Goal: Transaction & Acquisition: Purchase product/service

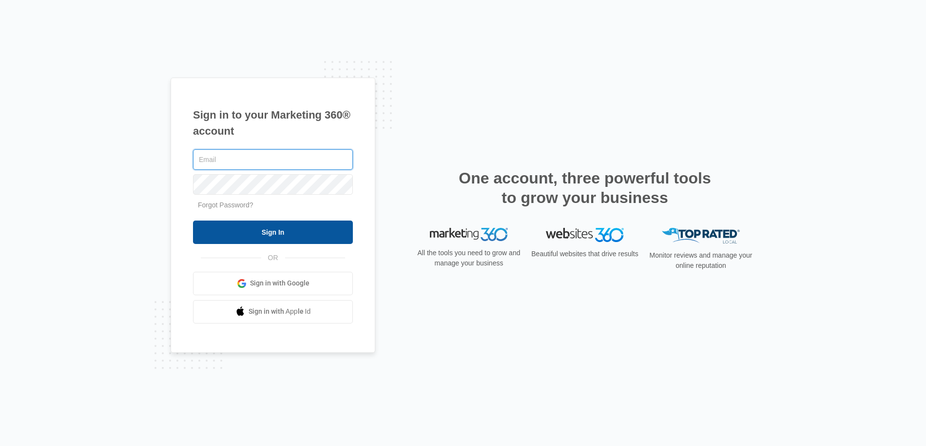
type input "[EMAIL_ADDRESS][PERSON_NAME][DOMAIN_NAME]"
click at [261, 229] on input "Sign In" at bounding box center [273, 231] width 160 height 23
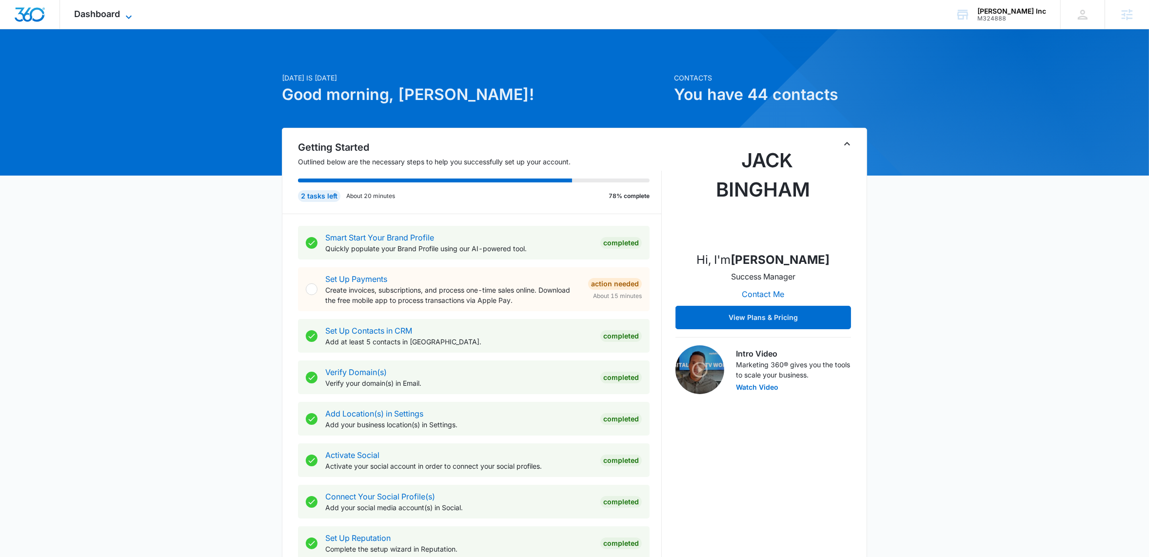
click at [131, 13] on icon at bounding box center [129, 17] width 12 height 12
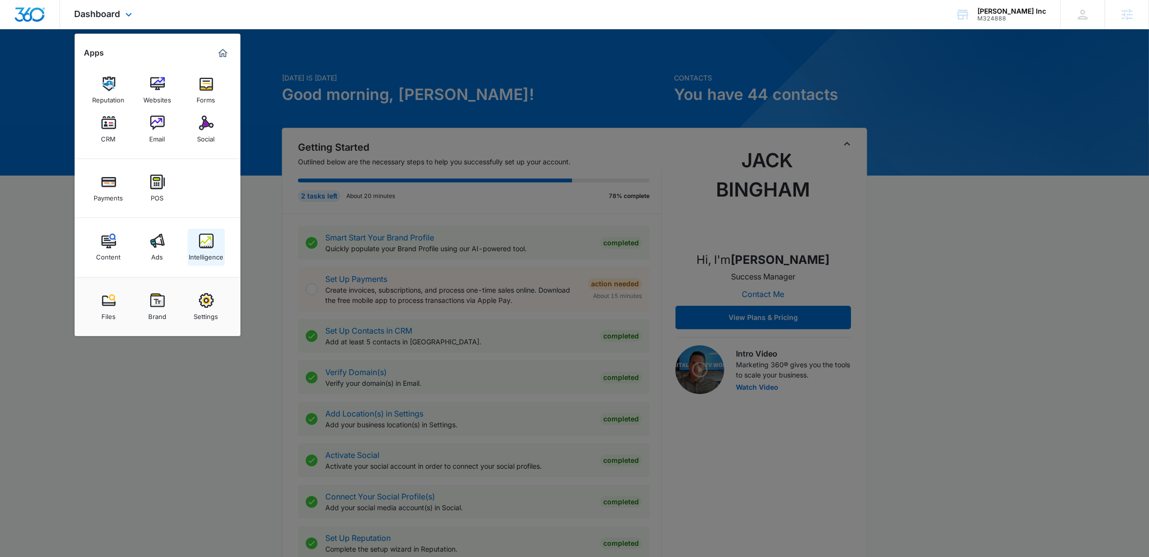
click at [211, 244] on img at bounding box center [206, 241] width 15 height 15
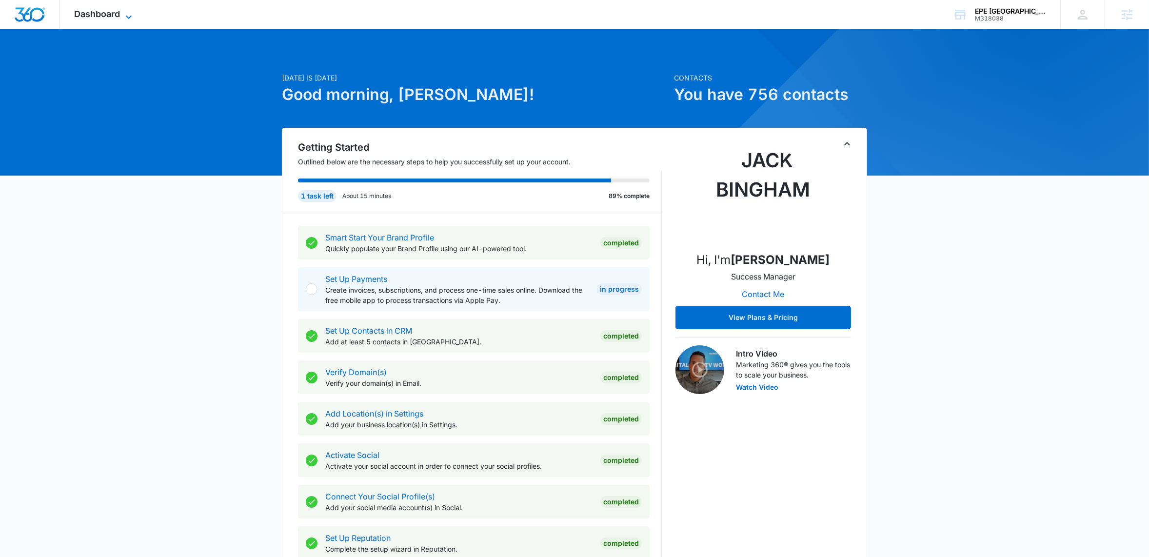
click at [124, 18] on icon at bounding box center [129, 17] width 12 height 12
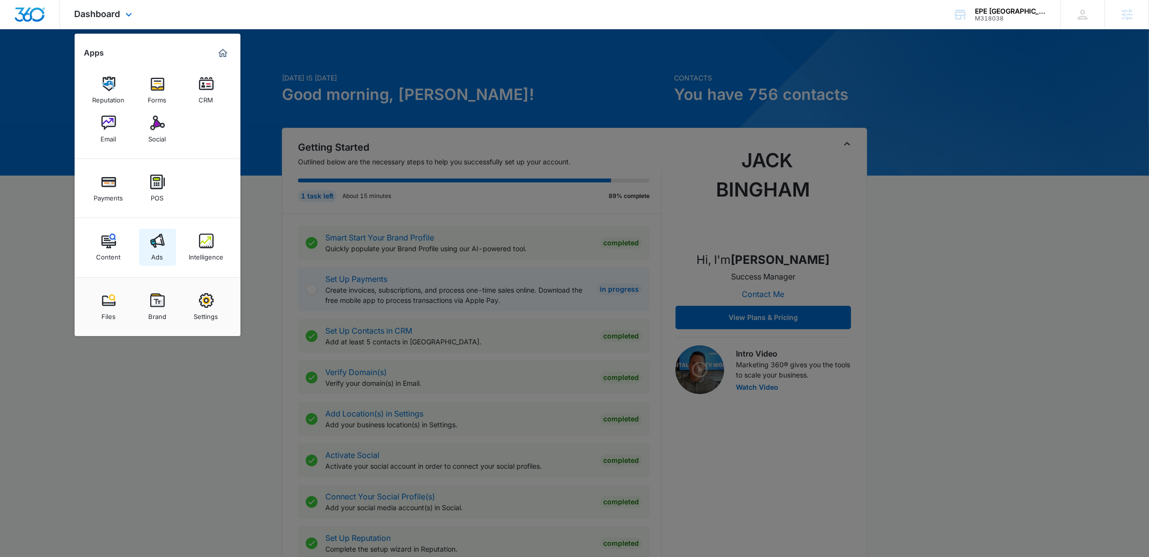
click at [154, 246] on img at bounding box center [157, 241] width 15 height 15
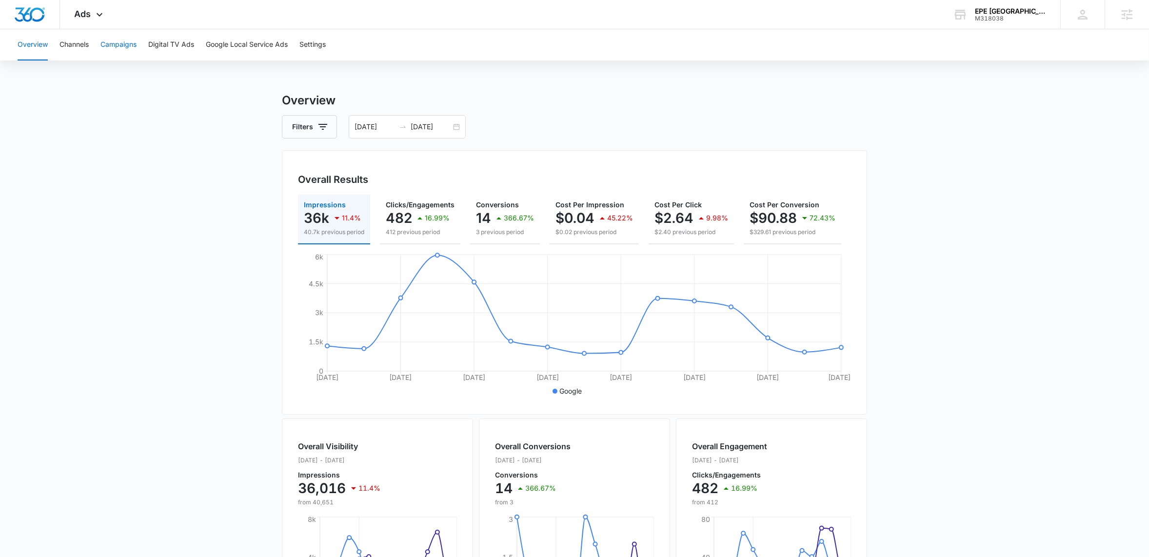
click at [127, 49] on button "Campaigns" at bounding box center [118, 44] width 36 height 31
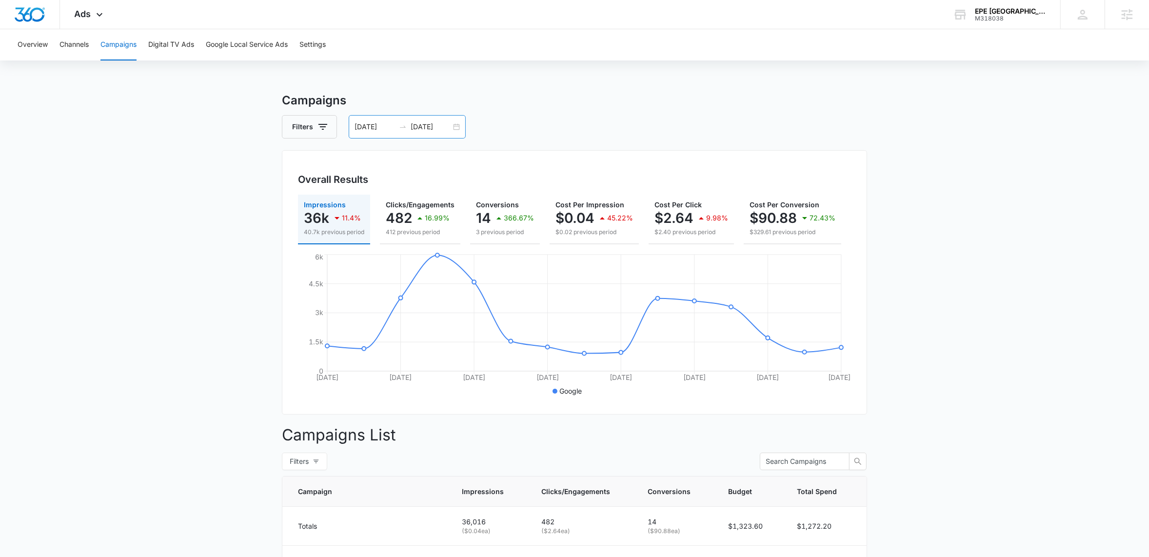
click at [453, 125] on div "08/13/2025 08/27/2025" at bounding box center [407, 126] width 117 height 23
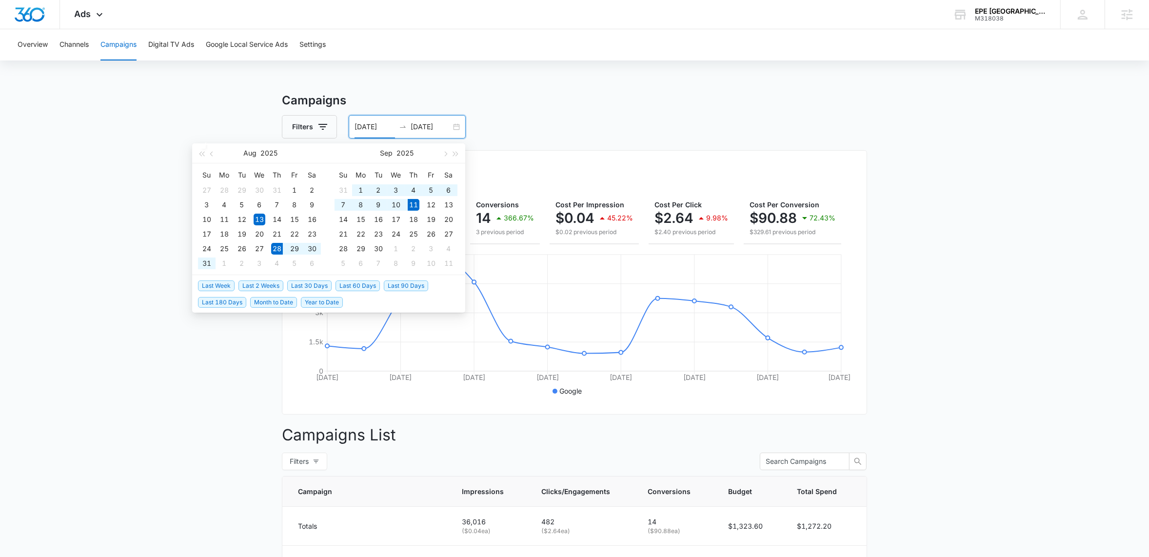
click at [266, 285] on span "Last 2 Weeks" at bounding box center [260, 285] width 45 height 11
type input "08/28/2025"
type input "09/11/2025"
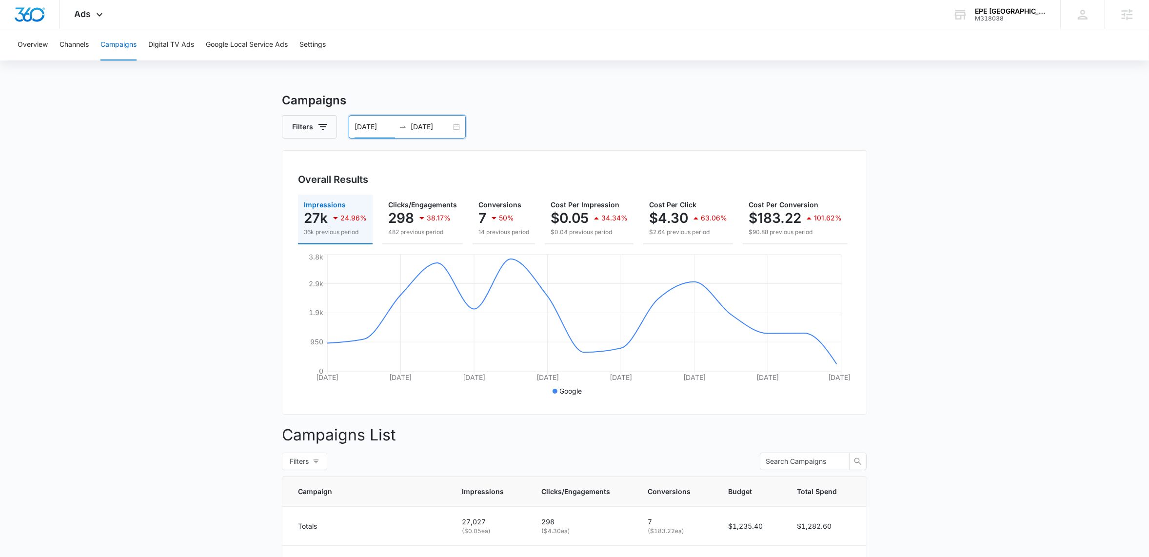
click at [454, 126] on div "08/28/2025 09/11/2025" at bounding box center [407, 126] width 117 height 23
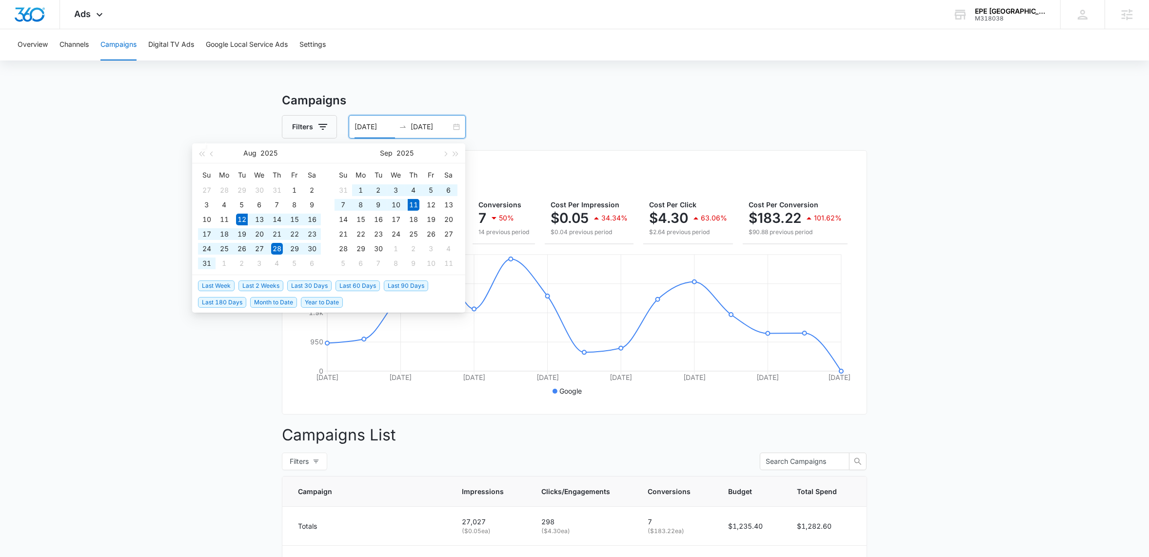
click at [311, 283] on span "Last 30 Days" at bounding box center [309, 285] width 44 height 11
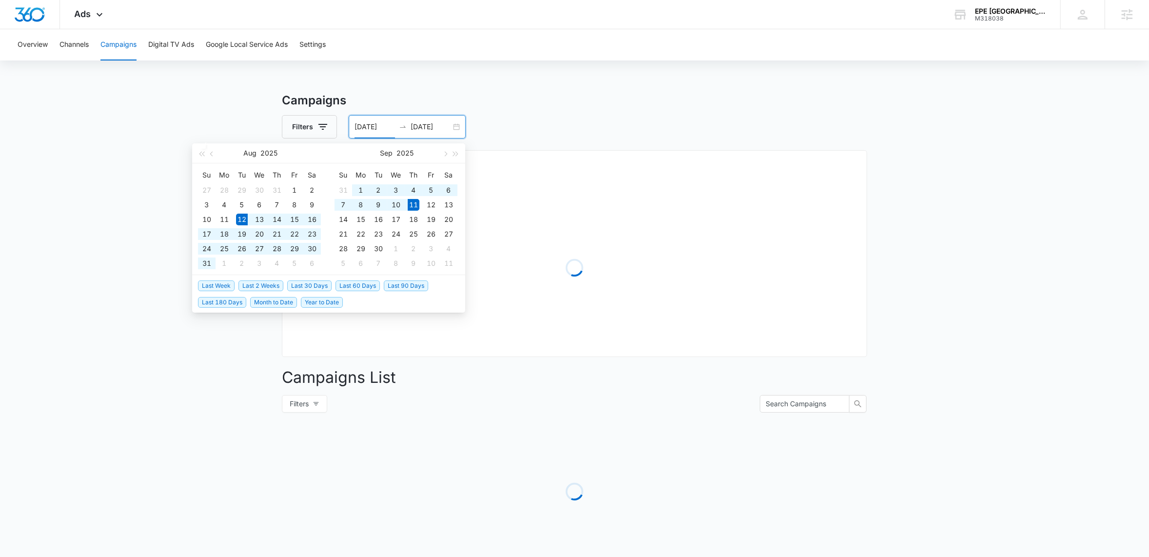
type input "08/12/2025"
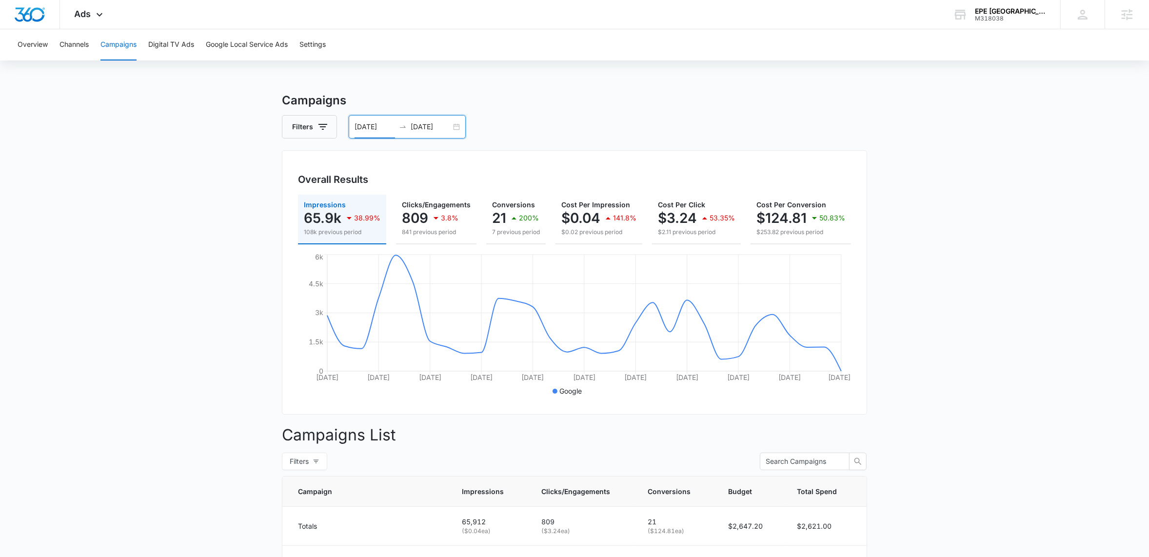
click at [1002, 262] on main "Campaigns Filters 08/12/2025 09/11/2025 Overall Results Impressions 65.9k 38.99…" at bounding box center [574, 399] width 1149 height 614
click at [182, 157] on main "Campaigns Filters 08/12/2025 09/11/2025 Overall Results Impressions 65.9k 38.99…" at bounding box center [574, 399] width 1149 height 614
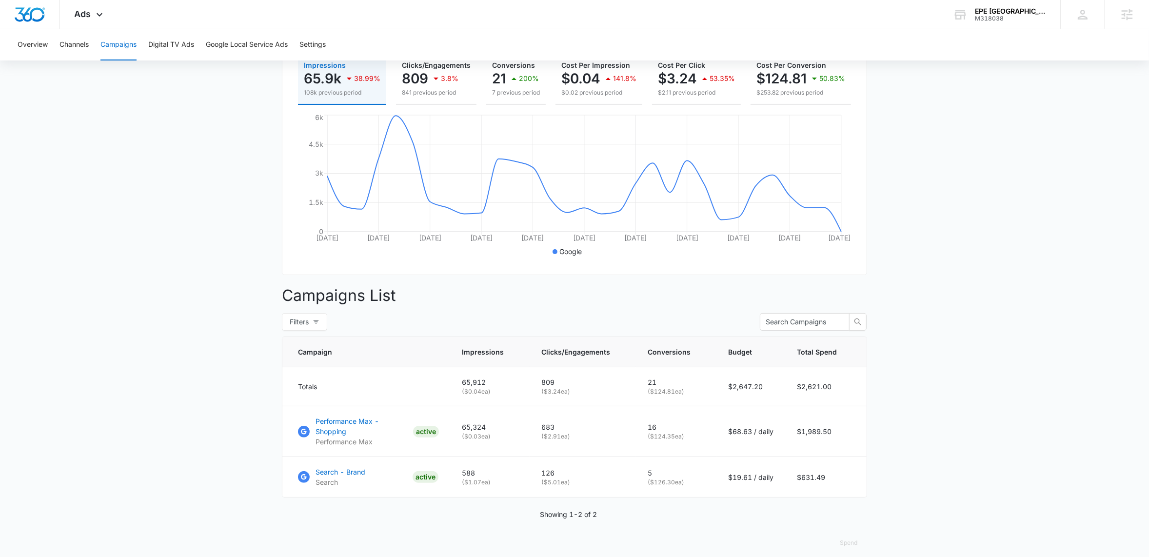
scroll to position [148, 0]
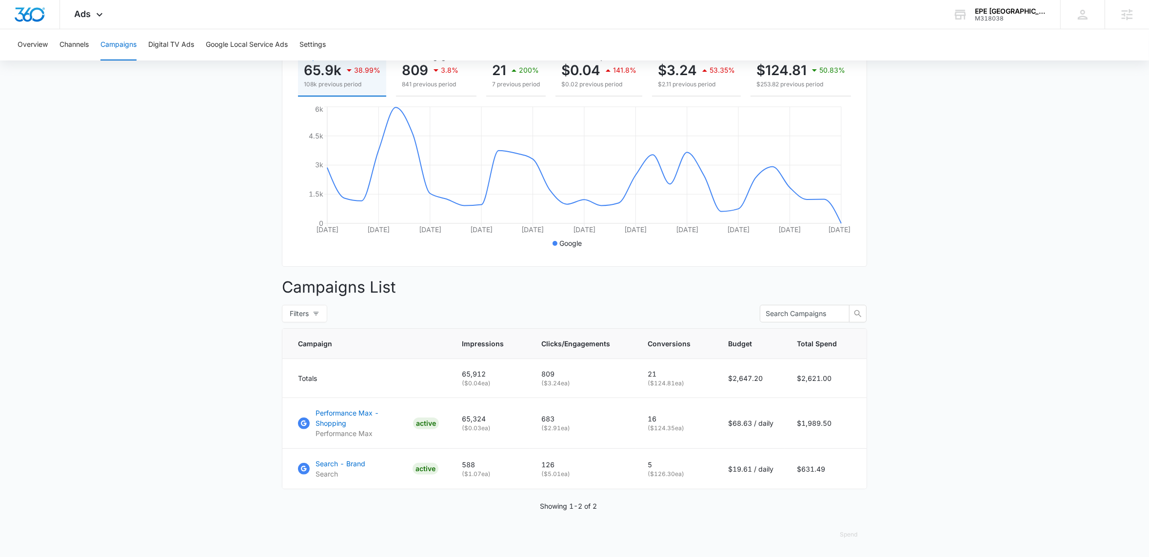
click at [102, 287] on main "Campaigns Filters 08/12/2025 09/11/2025 Overall Results Impressions 65.9k 38.99…" at bounding box center [574, 251] width 1149 height 614
click at [122, 315] on main "Campaigns Filters 08/12/2025 09/11/2025 Overall Results Impressions 65.9k 38.99…" at bounding box center [574, 251] width 1149 height 614
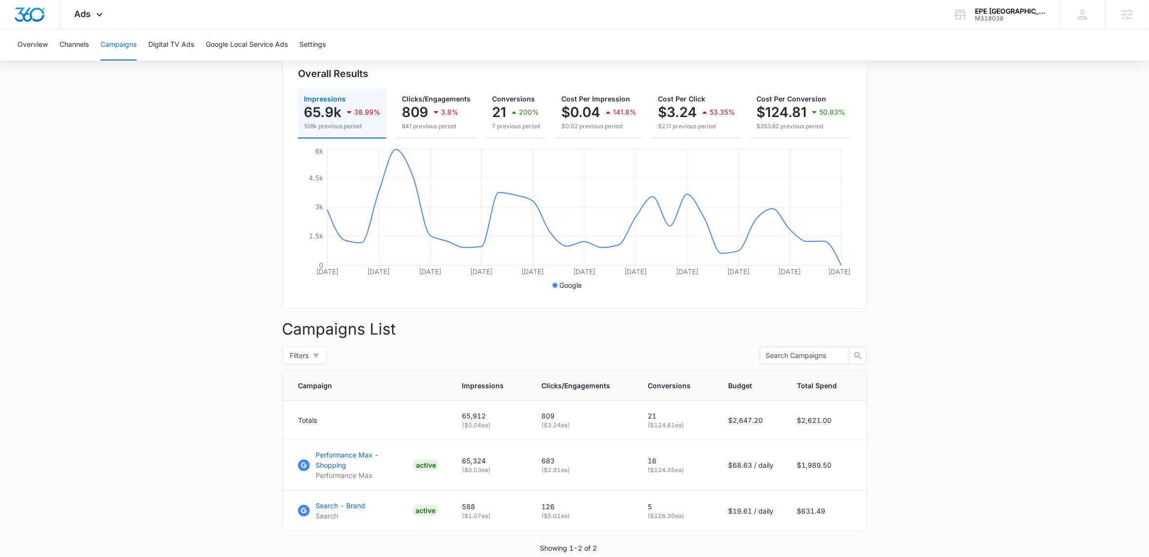
scroll to position [0, 0]
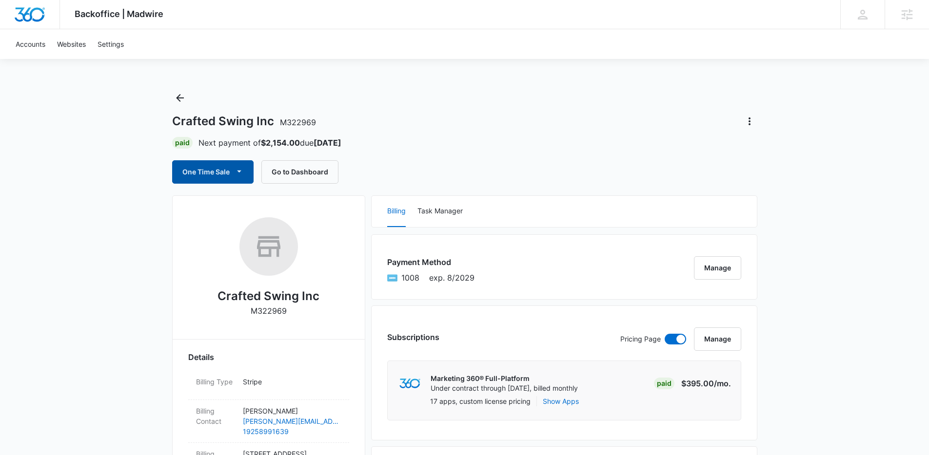
click at [242, 168] on icon "button" at bounding box center [239, 171] width 10 height 10
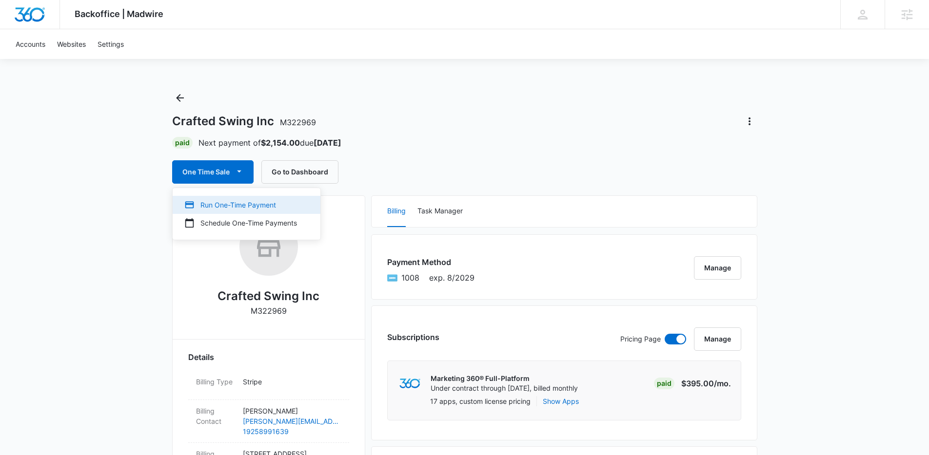
click at [226, 207] on div "Run One-Time Payment" at bounding box center [240, 205] width 113 height 10
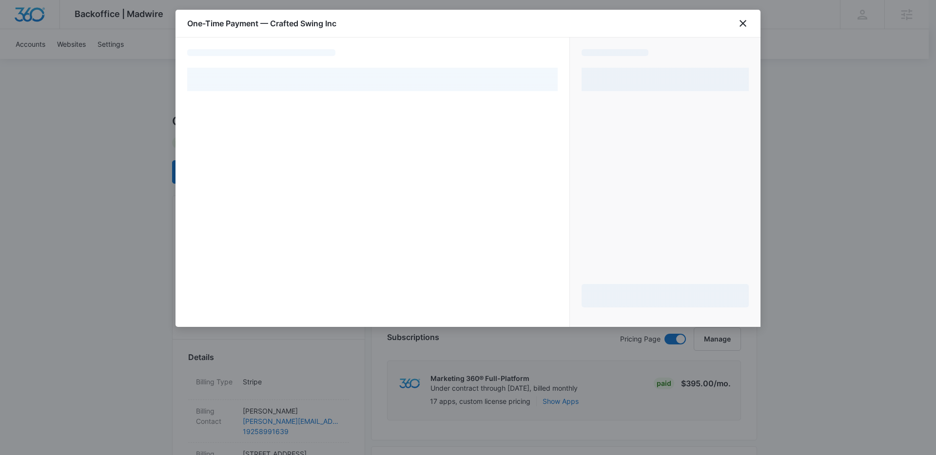
select select "pm_1REZA3A4n8RTgNjUBtC15FXo"
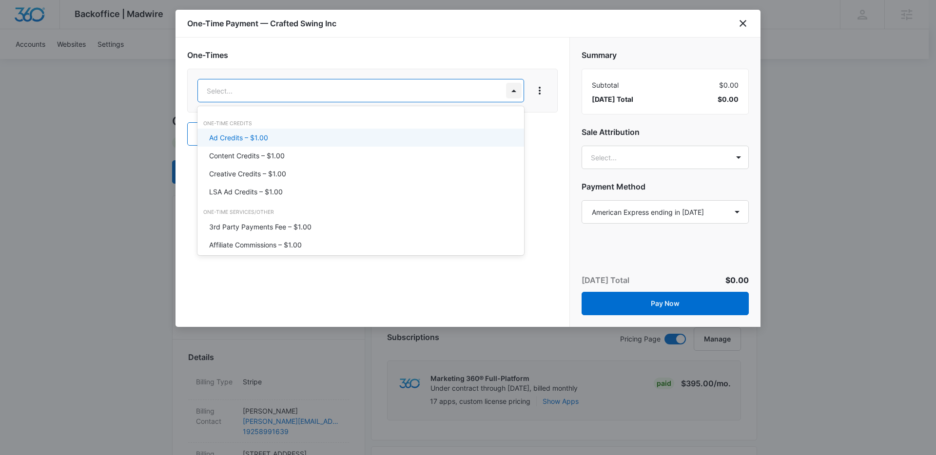
click at [327, 133] on div "Ad Credits – $1.00" at bounding box center [359, 138] width 301 height 10
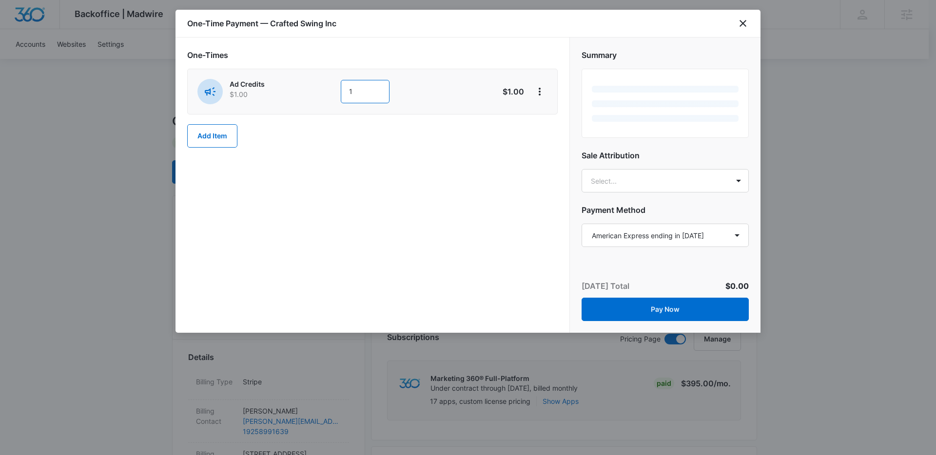
click at [368, 97] on input "1" at bounding box center [365, 91] width 49 height 23
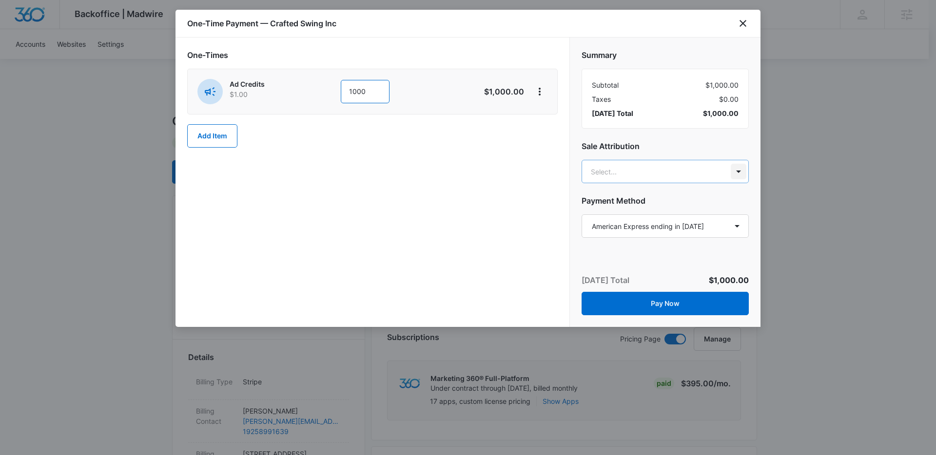
type input "1000"
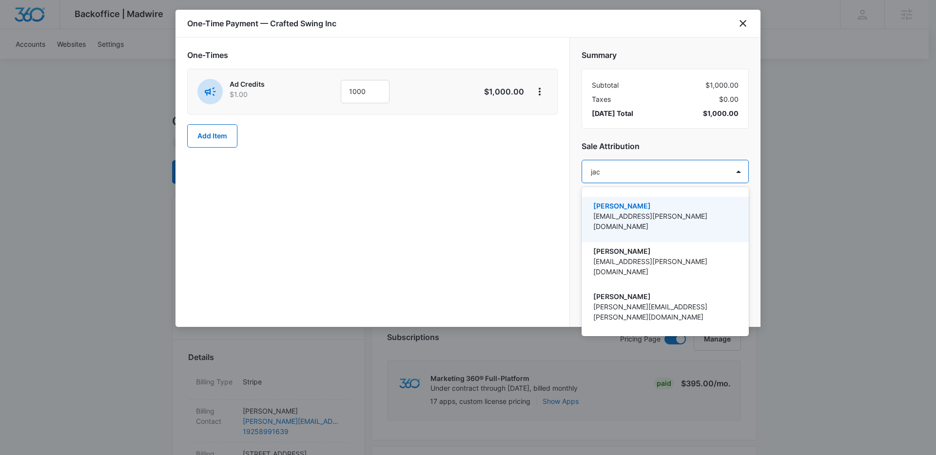
type input "jack"
click at [604, 212] on p "[EMAIL_ADDRESS][PERSON_NAME][DOMAIN_NAME]" at bounding box center [664, 221] width 142 height 20
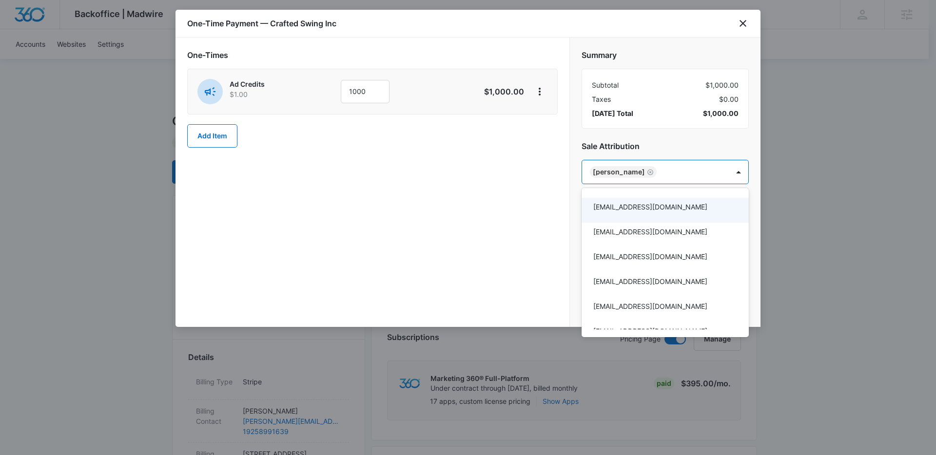
click at [474, 224] on div at bounding box center [468, 227] width 936 height 455
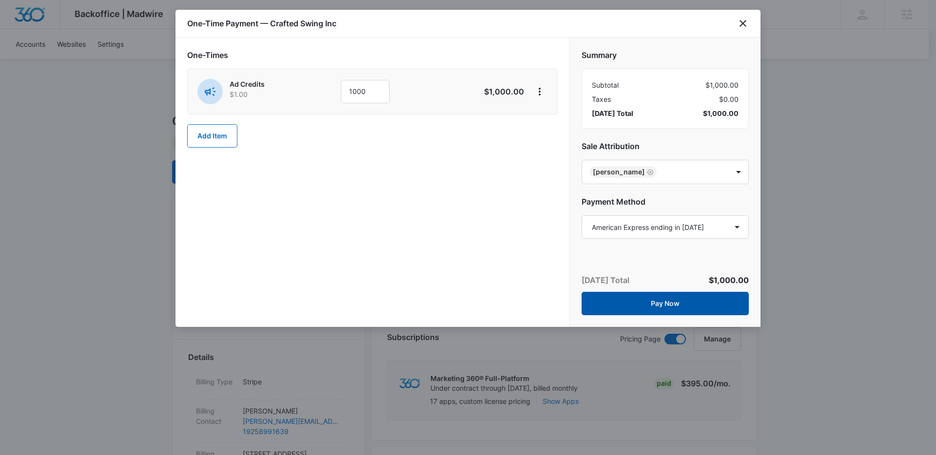
click at [658, 302] on button "Pay Now" at bounding box center [665, 303] width 167 height 23
